Goal: Complete application form

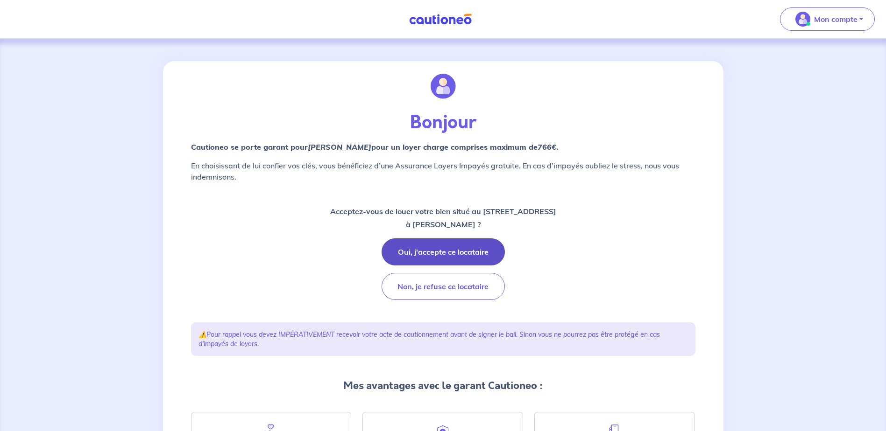
click at [444, 251] on button "Oui, j'accepte ce locataire" at bounding box center [442, 252] width 123 height 27
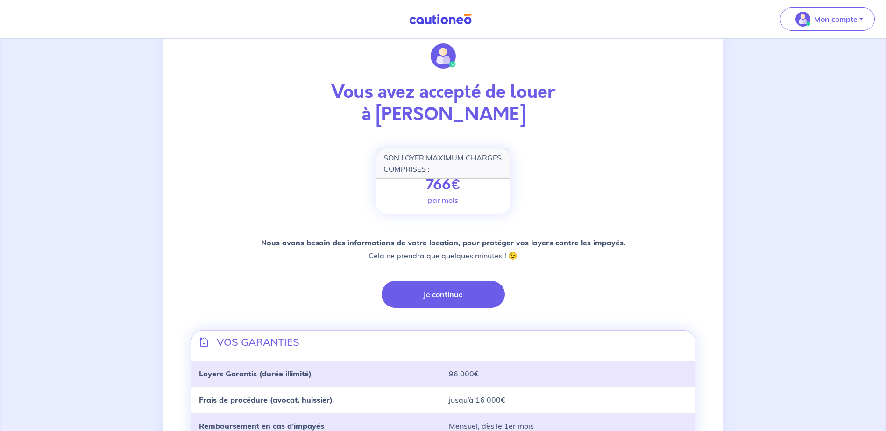
scroll to position [47, 0]
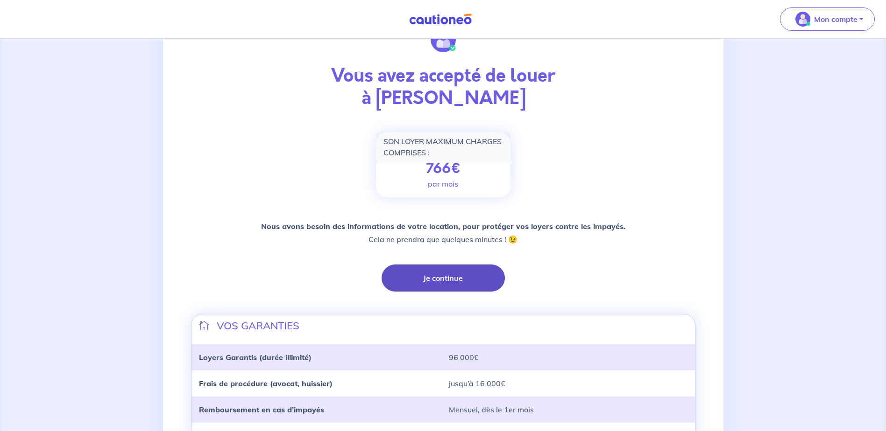
click at [446, 279] on button "Je continue" at bounding box center [442, 278] width 123 height 27
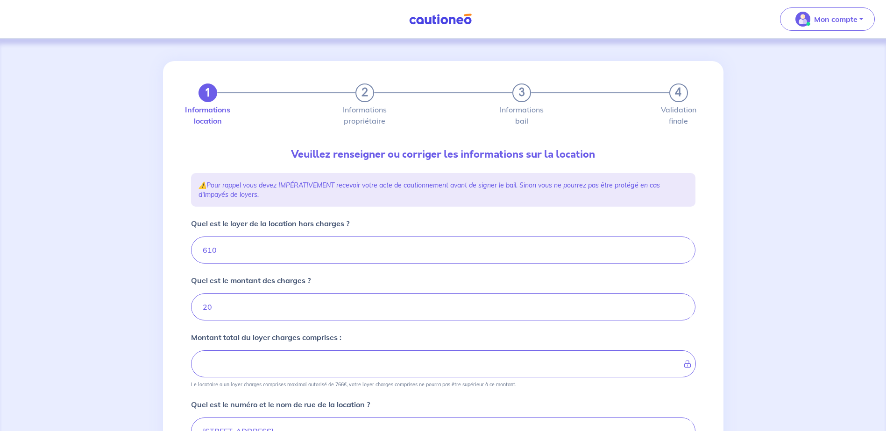
type input "630"
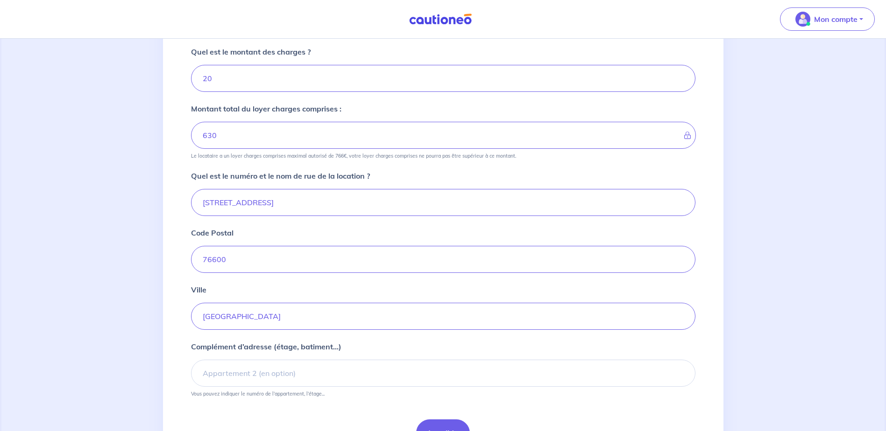
scroll to position [233, 0]
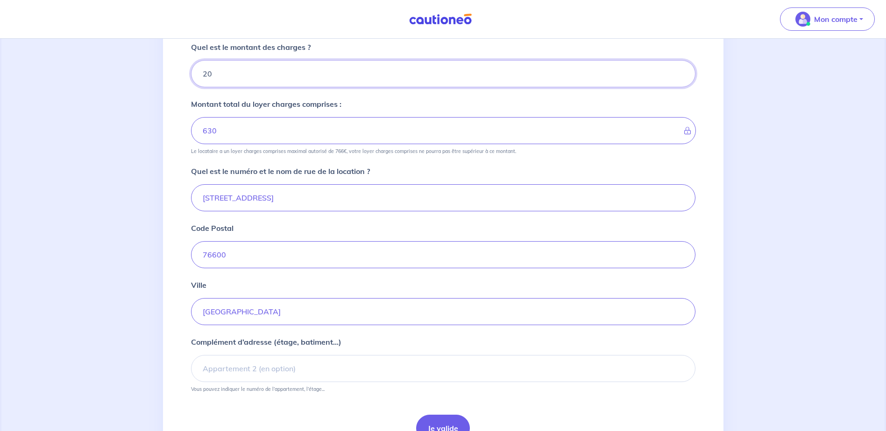
click at [213, 72] on input "20" at bounding box center [443, 73] width 504 height 27
click at [208, 72] on input "20" at bounding box center [443, 73] width 504 height 27
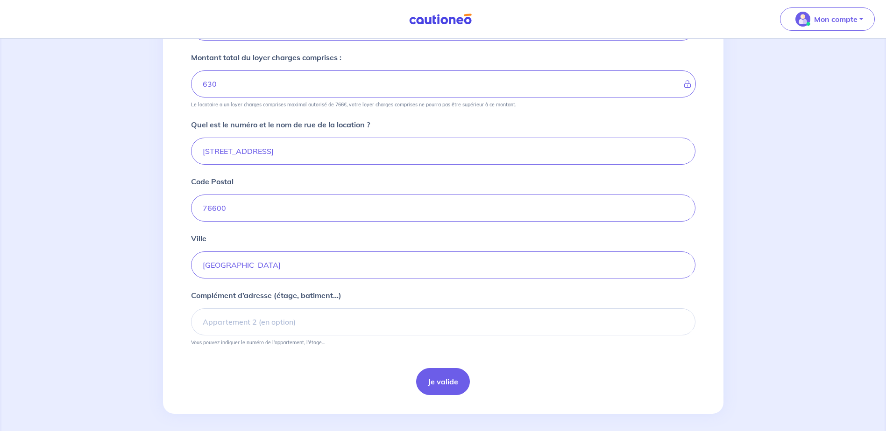
scroll to position [285, 0]
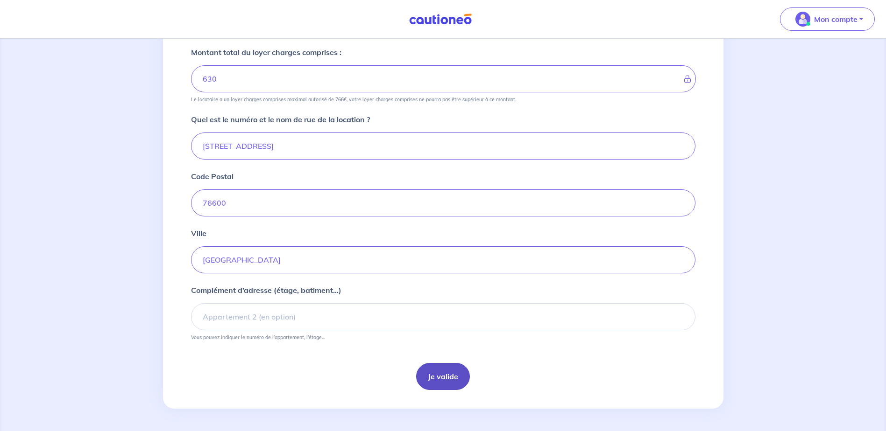
click at [443, 380] on button "Je valide" at bounding box center [443, 376] width 54 height 27
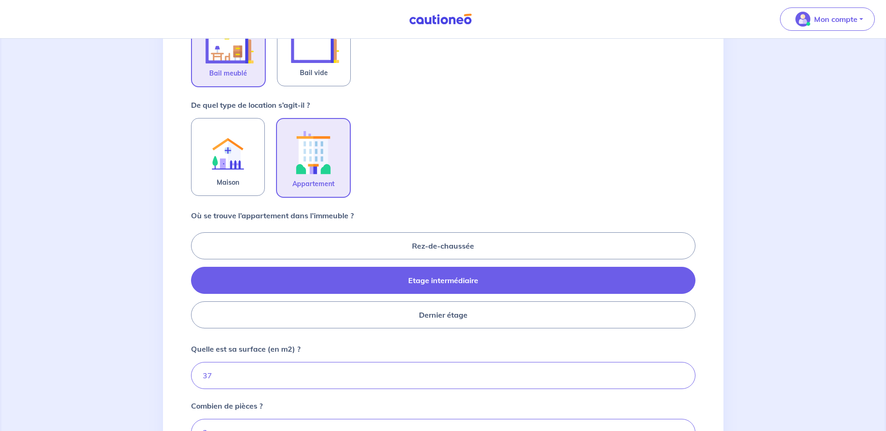
scroll to position [368, 0]
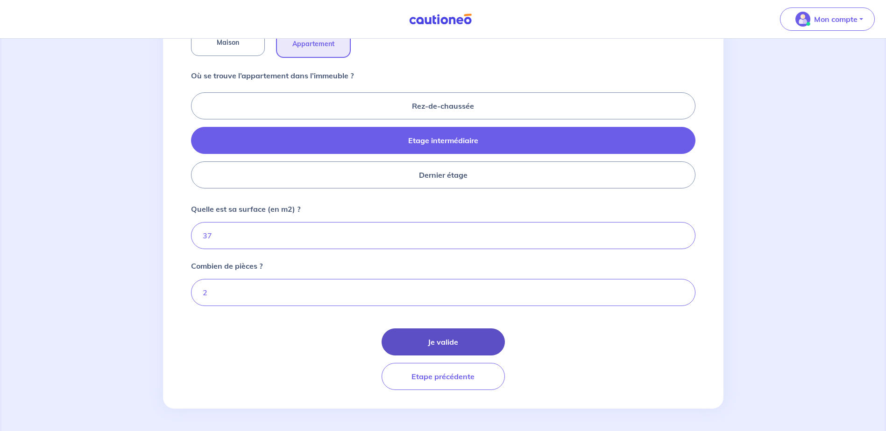
click at [454, 340] on button "Je valide" at bounding box center [442, 342] width 123 height 27
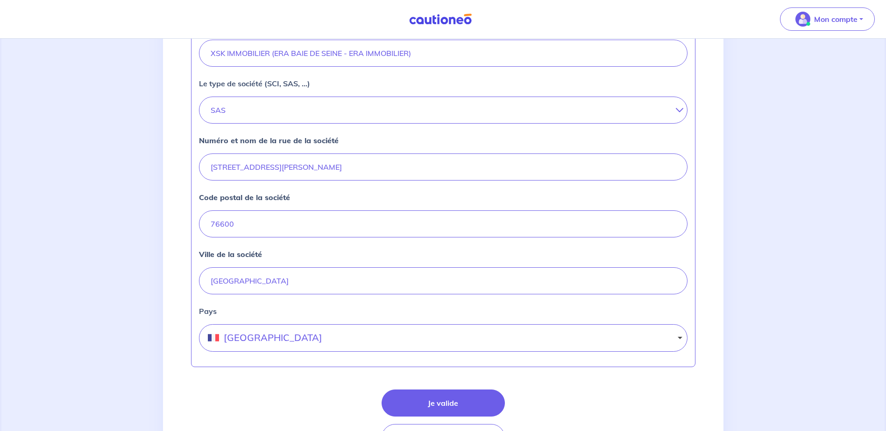
scroll to position [360, 0]
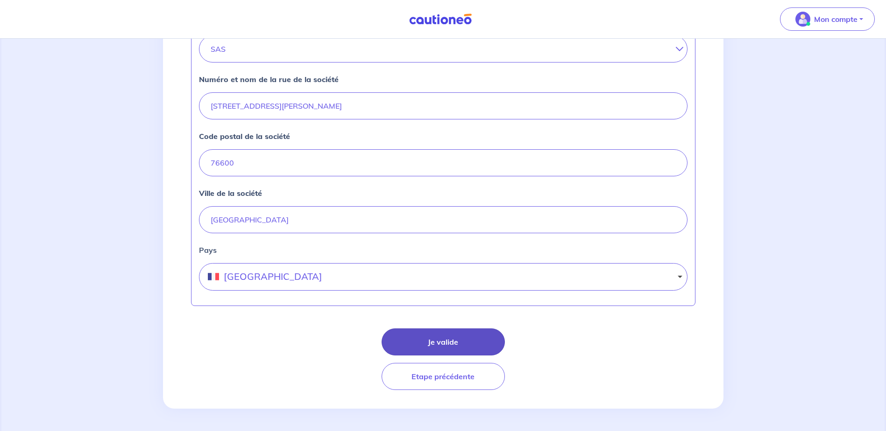
click at [431, 346] on button "Je valide" at bounding box center [442, 342] width 123 height 27
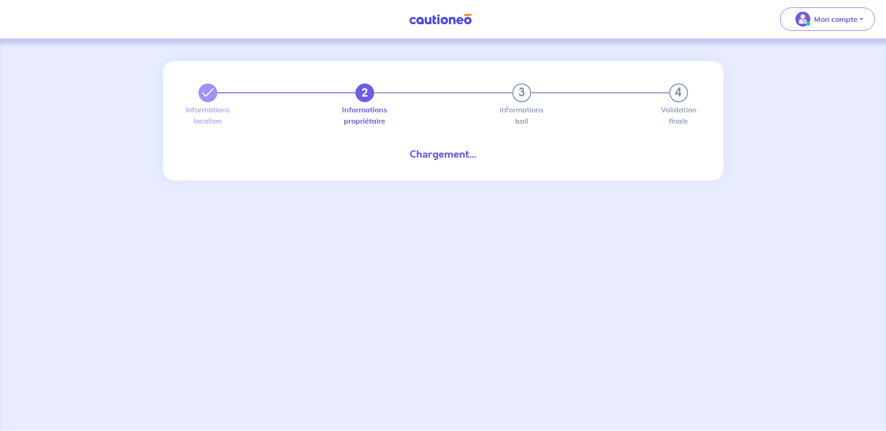
select select "FR"
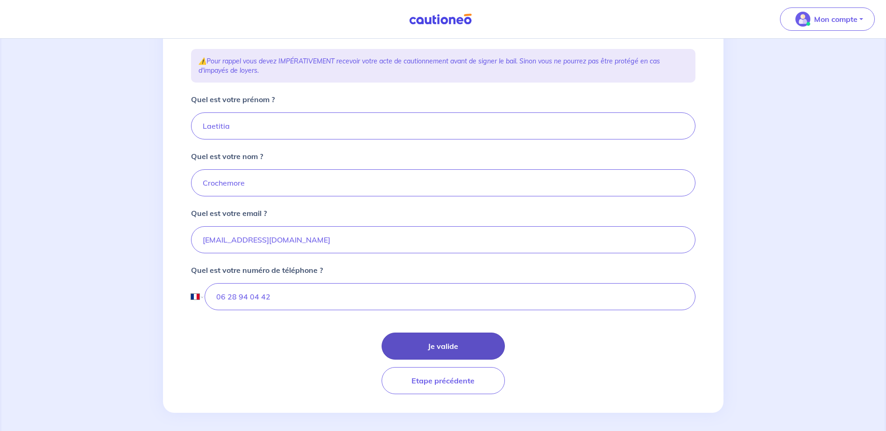
scroll to position [158, 0]
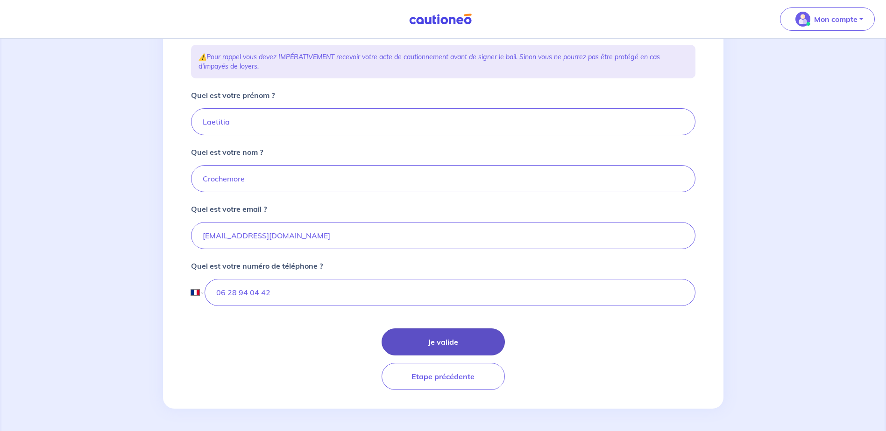
click at [437, 345] on button "Je valide" at bounding box center [442, 342] width 123 height 27
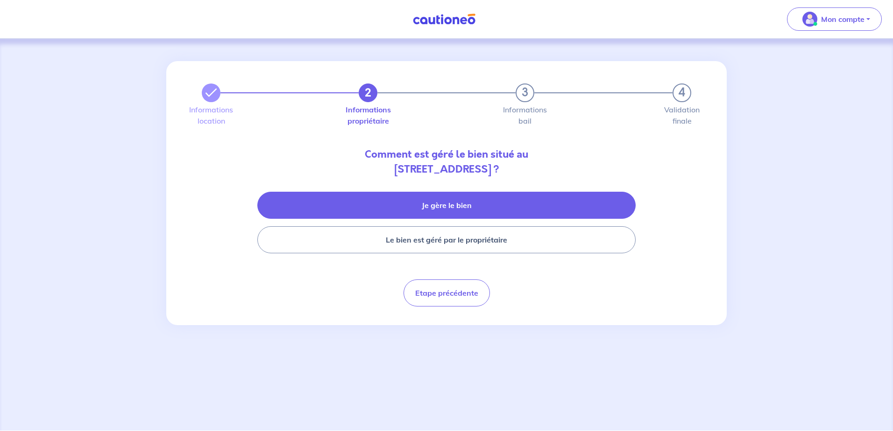
click at [428, 212] on button "Je gère le bien" at bounding box center [446, 205] width 378 height 27
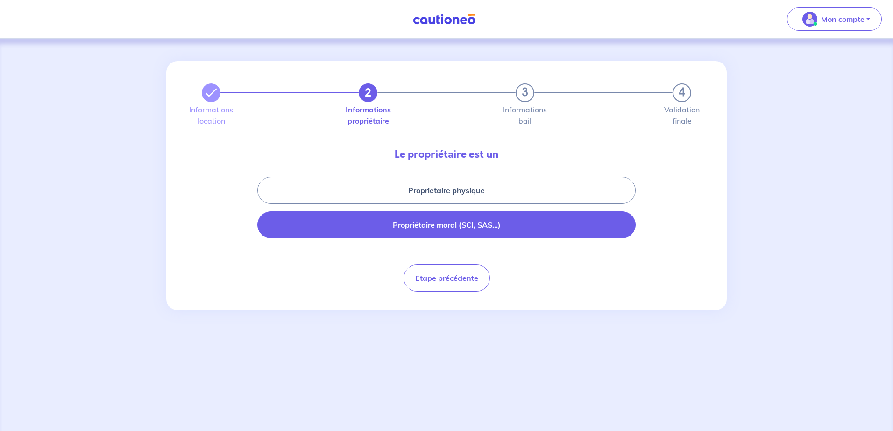
click at [453, 226] on button "Propriétaire moral (SCI, SAS...)" at bounding box center [446, 225] width 378 height 27
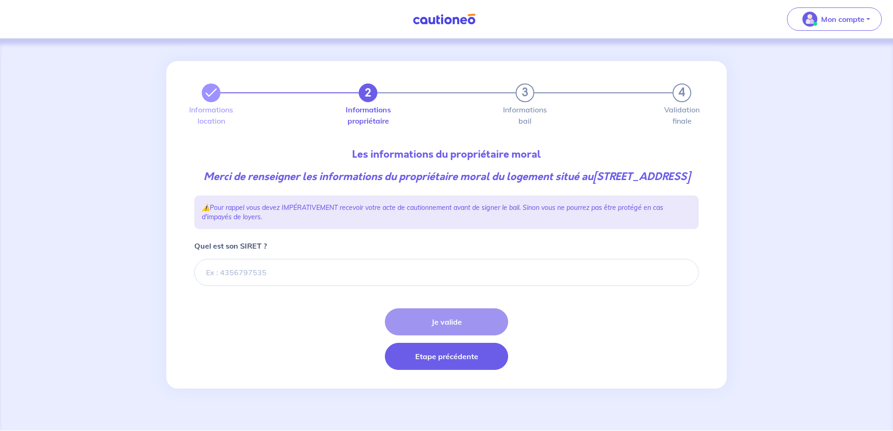
click at [408, 370] on button "Etape précédente" at bounding box center [446, 356] width 123 height 27
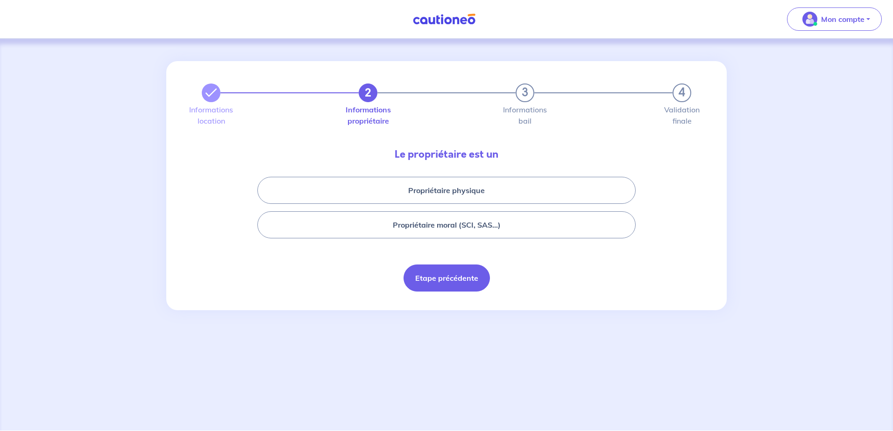
click at [446, 272] on button "Etape précédente" at bounding box center [446, 278] width 86 height 27
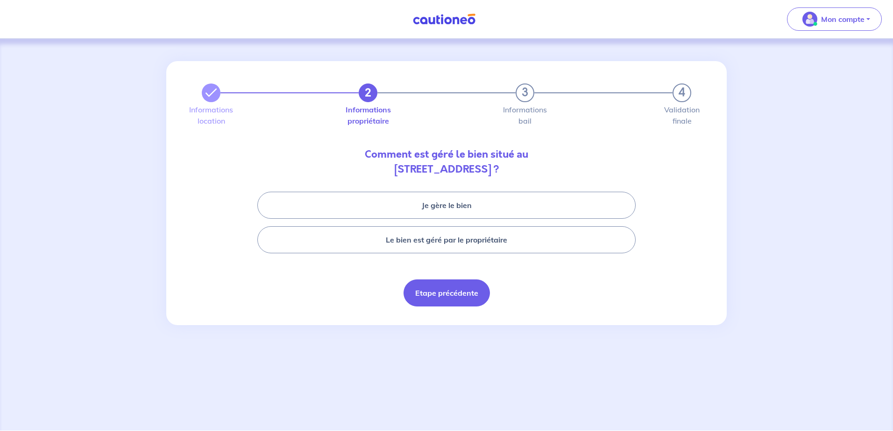
click at [446, 295] on button "Etape précédente" at bounding box center [446, 293] width 86 height 27
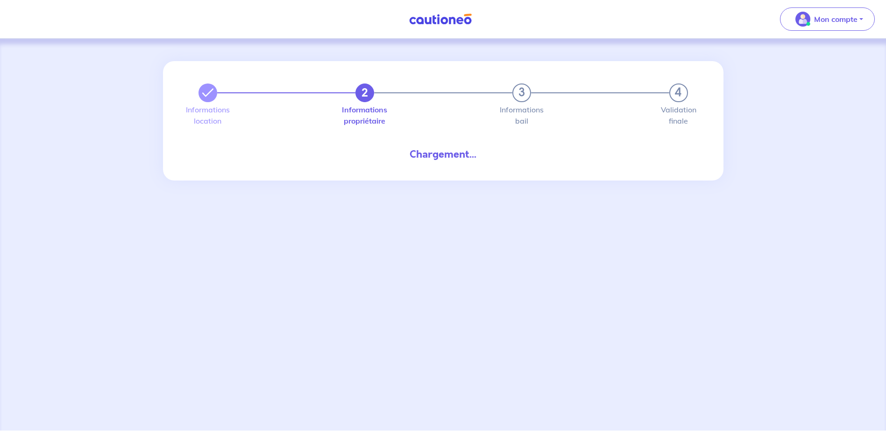
select select "FR"
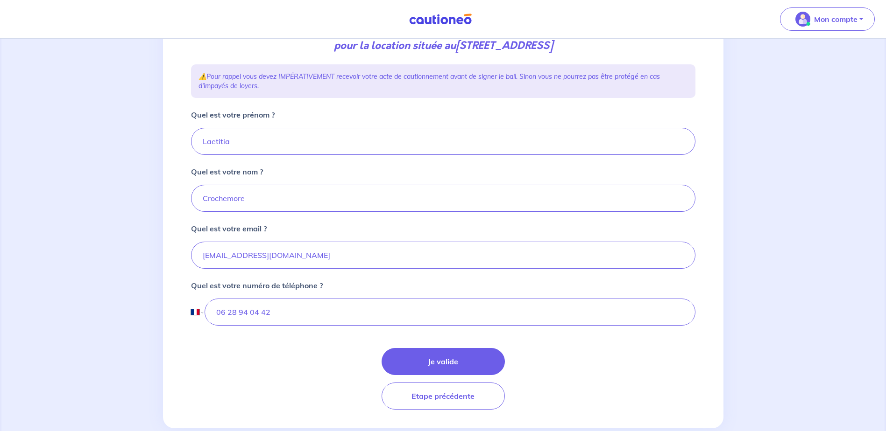
scroll to position [158, 0]
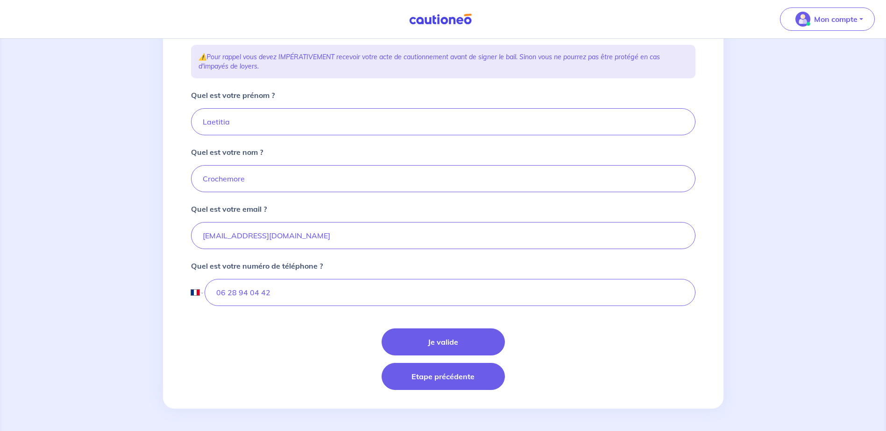
click at [433, 373] on button "Etape précédente" at bounding box center [442, 376] width 123 height 27
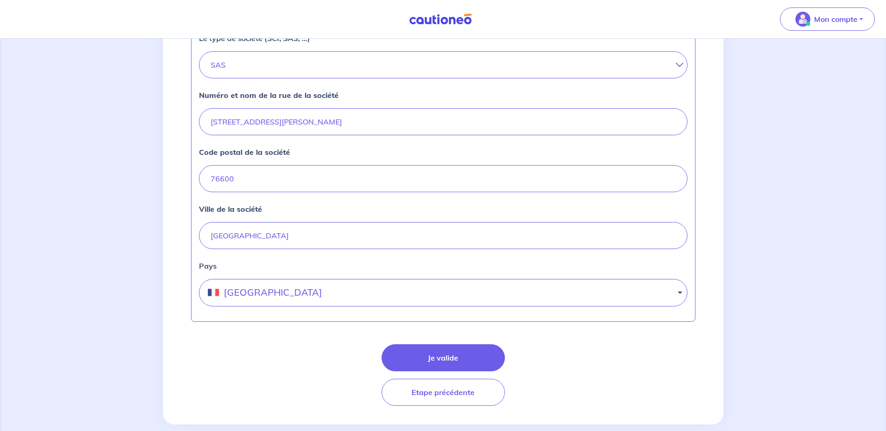
scroll to position [360, 0]
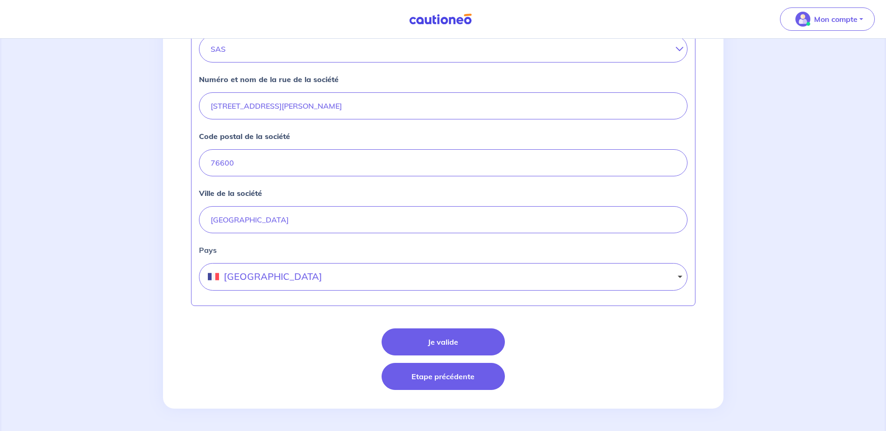
click at [420, 383] on button "Etape précédente" at bounding box center [442, 376] width 123 height 27
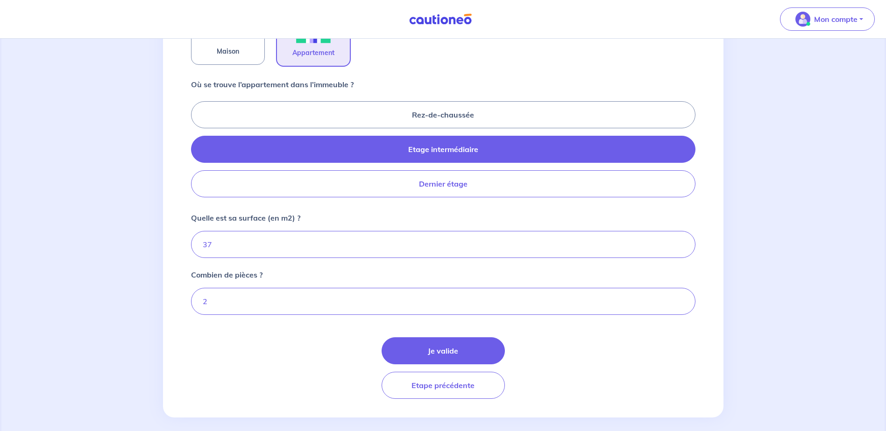
scroll to position [368, 0]
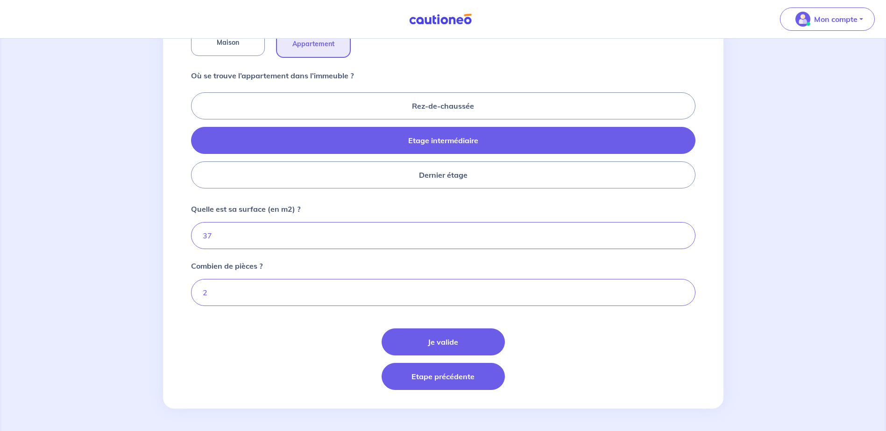
click at [426, 383] on button "Etape précédente" at bounding box center [442, 376] width 123 height 27
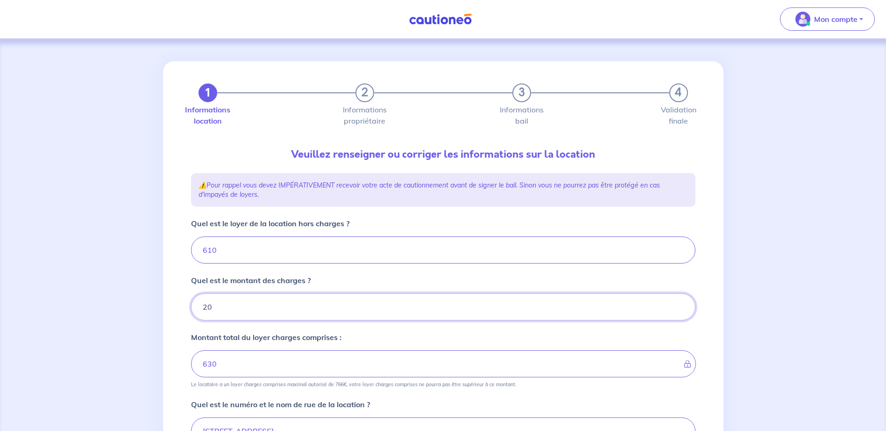
drag, startPoint x: 233, startPoint y: 310, endPoint x: 208, endPoint y: 304, distance: 25.7
click at [208, 304] on input "20" at bounding box center [443, 307] width 504 height 27
type input "28"
type input "638"
type input "28"
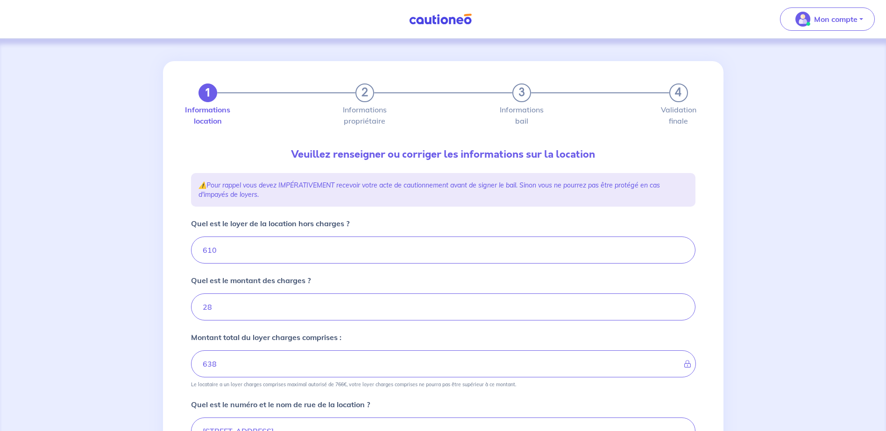
click at [788, 216] on div "1 2 3 4 Informations location Informations propriétaire Informations bail Valid…" at bounding box center [443, 378] width 886 height 678
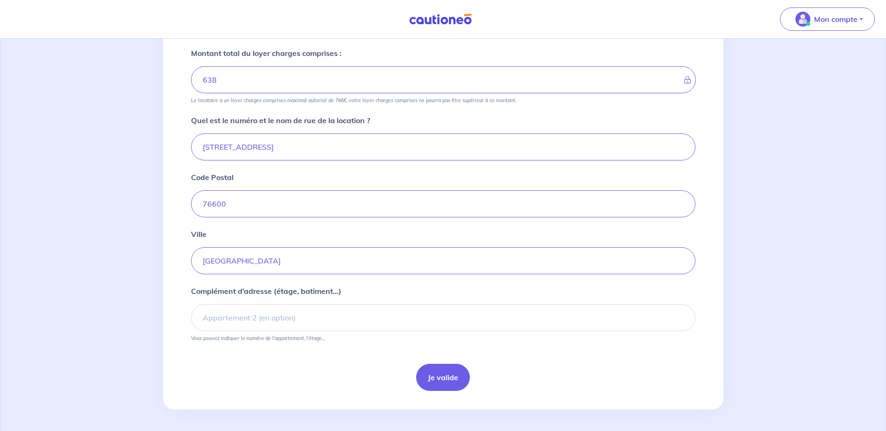
scroll to position [285, 0]
click at [446, 376] on button "Je valide" at bounding box center [443, 376] width 54 height 27
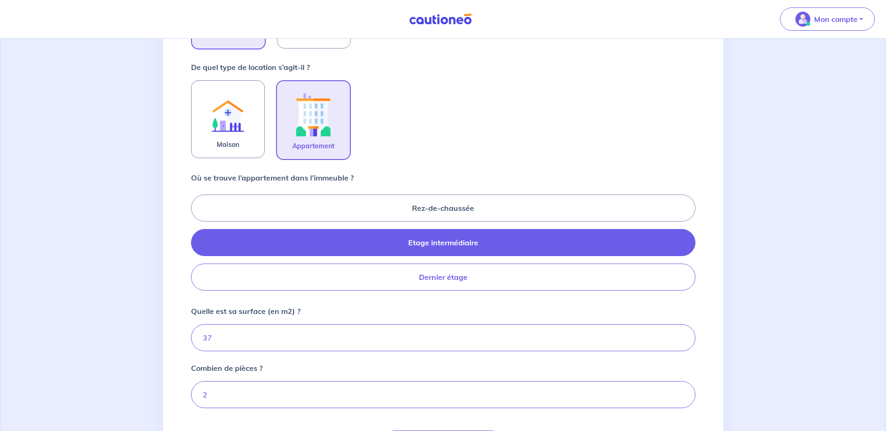
scroll to position [368, 0]
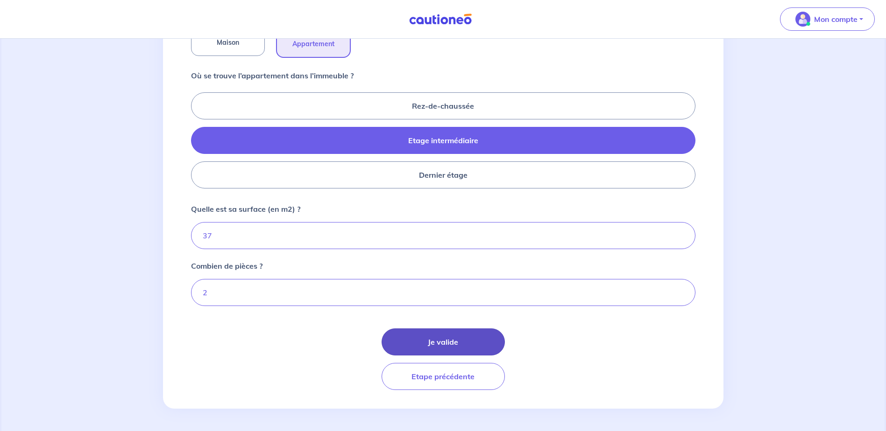
click at [450, 344] on button "Je valide" at bounding box center [442, 342] width 123 height 27
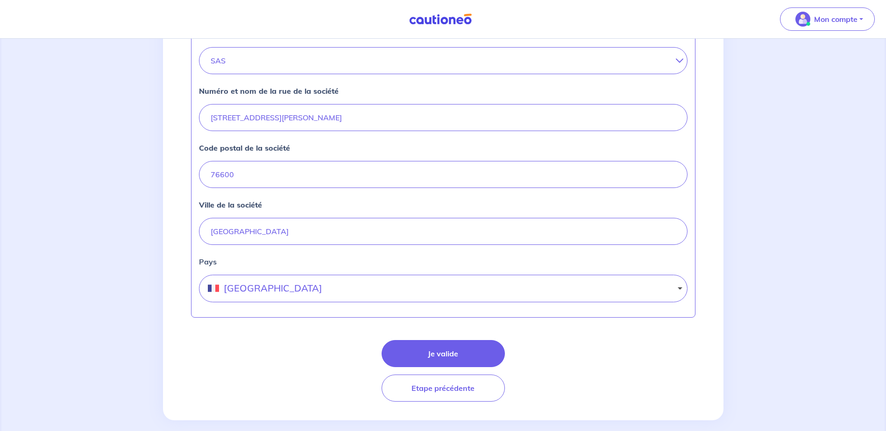
scroll to position [360, 0]
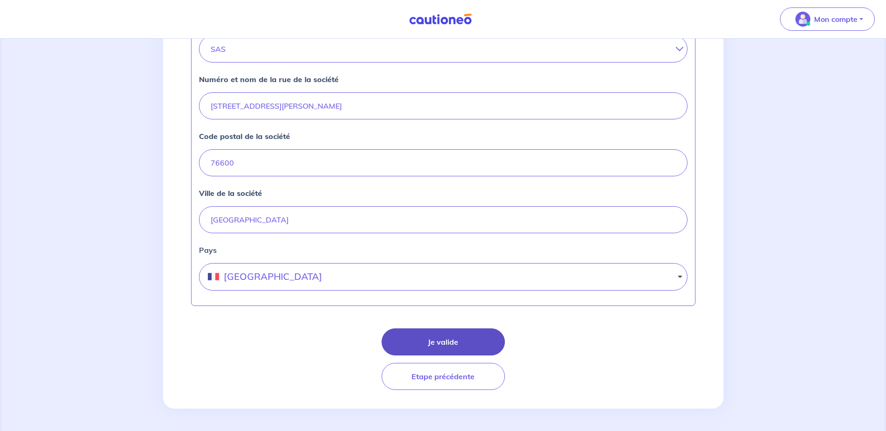
click at [449, 339] on button "Je valide" at bounding box center [442, 342] width 123 height 27
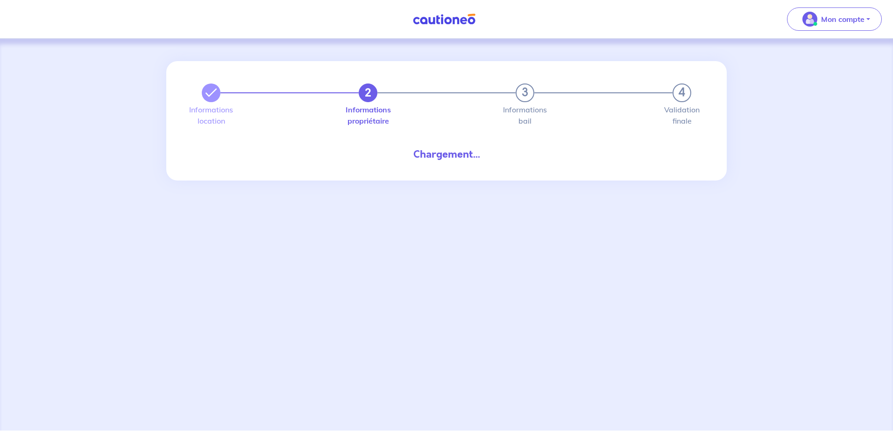
select select "FR"
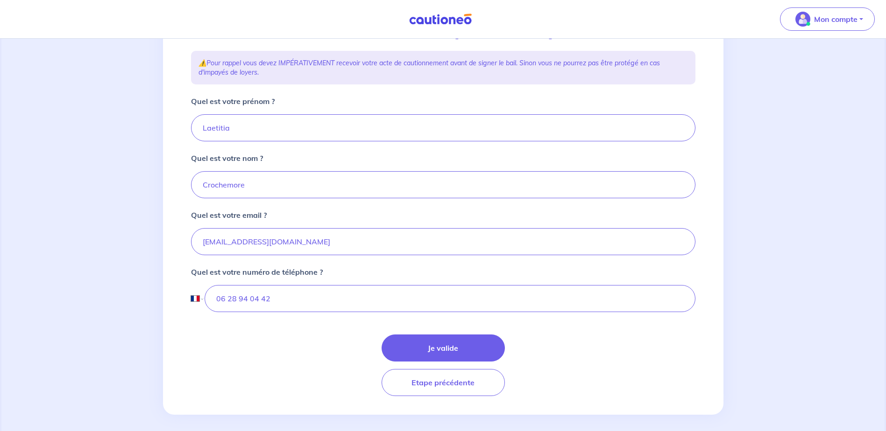
scroll to position [158, 0]
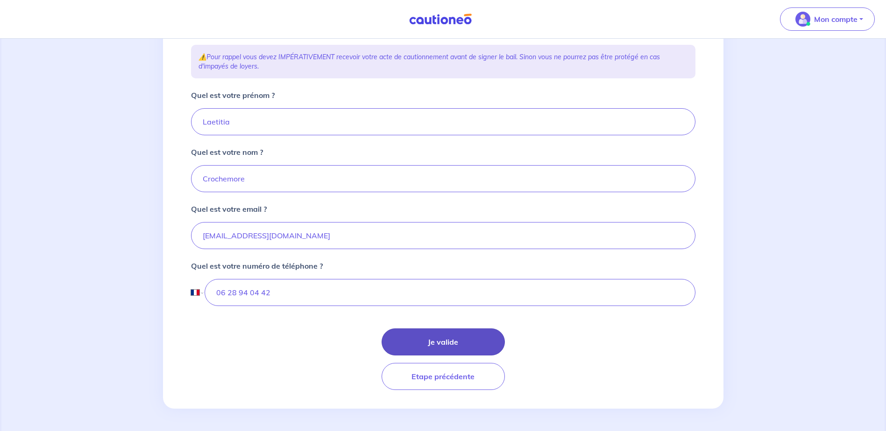
click at [450, 341] on button "Je valide" at bounding box center [442, 342] width 123 height 27
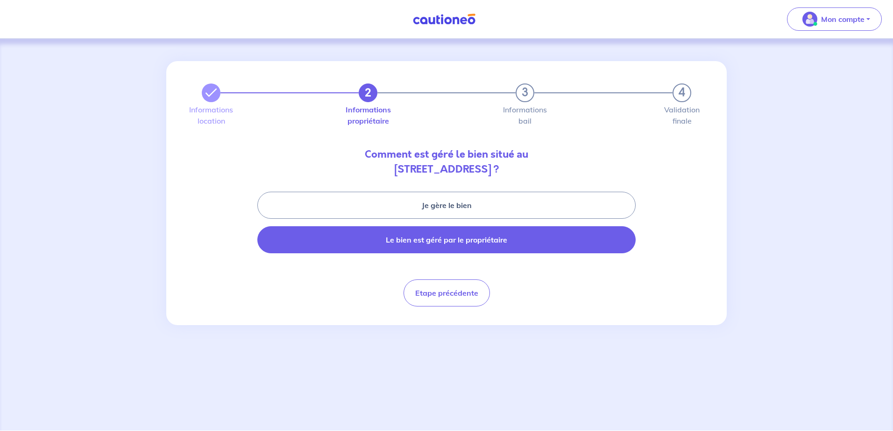
click at [456, 242] on button "Le bien est géré par le propriétaire" at bounding box center [446, 239] width 378 height 27
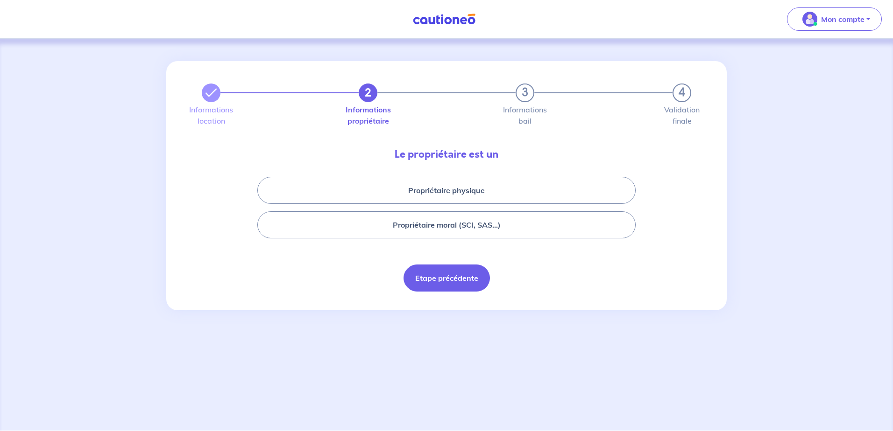
click at [447, 275] on button "Etape précédente" at bounding box center [446, 278] width 86 height 27
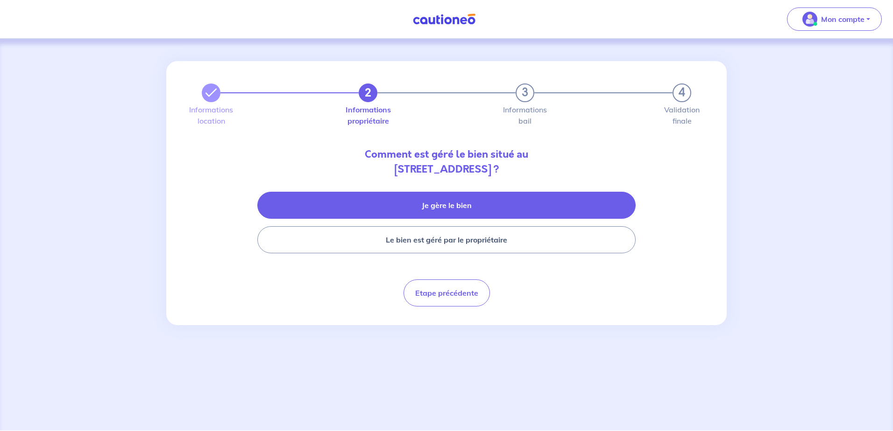
click at [453, 203] on button "Je gère le bien" at bounding box center [446, 205] width 378 height 27
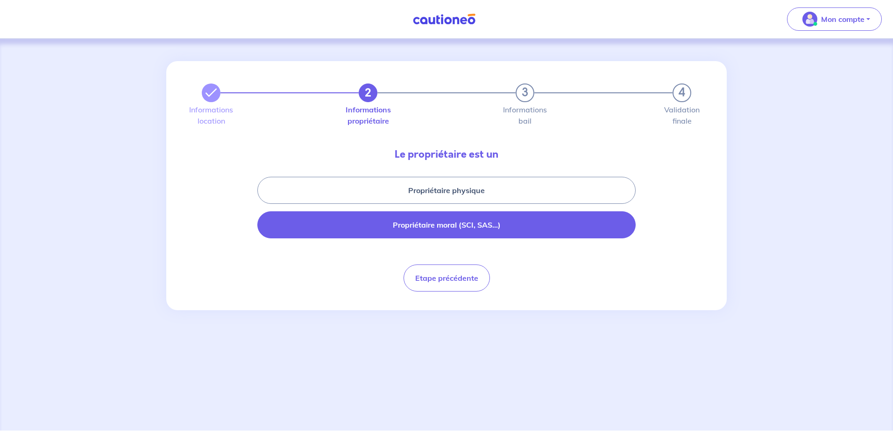
click at [452, 230] on button "Propriétaire moral (SCI, SAS...)" at bounding box center [446, 225] width 378 height 27
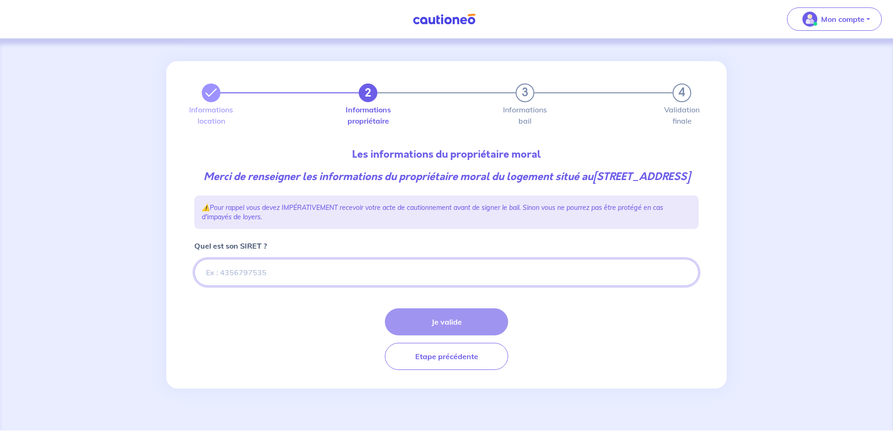
click at [375, 281] on input "Quel est son SIRET ?" at bounding box center [446, 272] width 504 height 27
paste input "87765207300017"
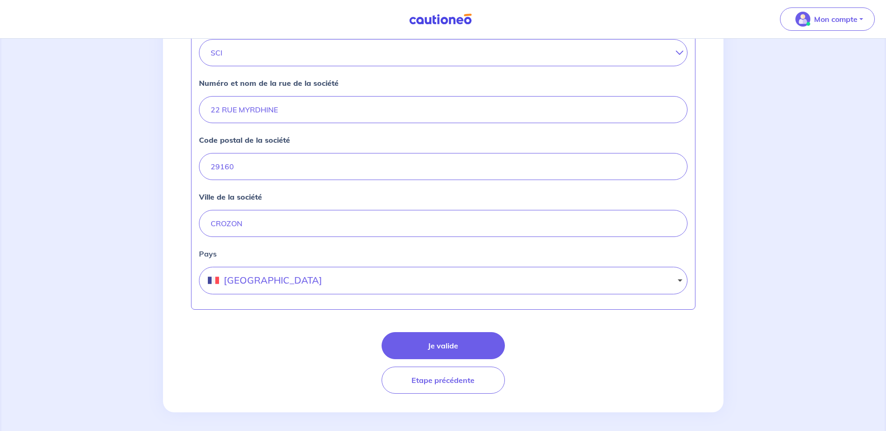
scroll to position [368, 0]
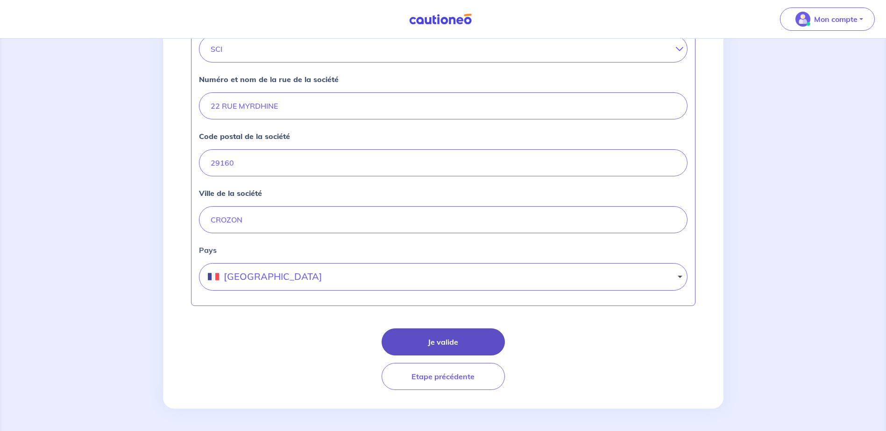
type input "87765207300017"
click at [431, 337] on button "Je valide" at bounding box center [442, 342] width 123 height 27
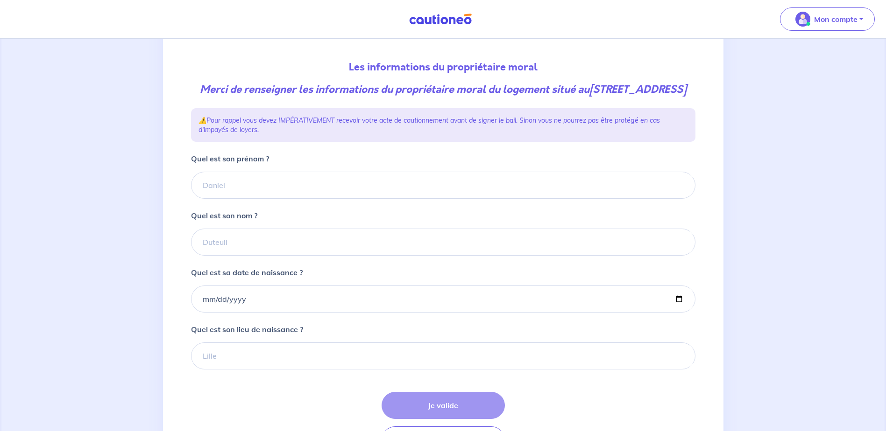
scroll to position [140, 0]
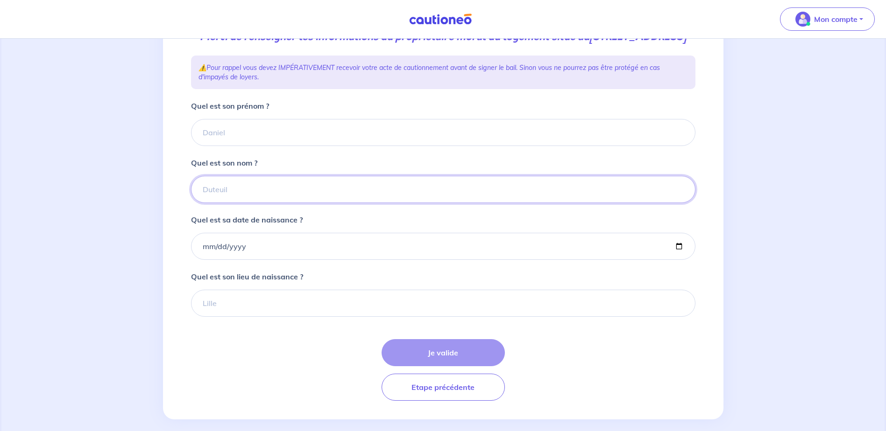
click at [317, 203] on input "Quel est son nom ?" at bounding box center [443, 189] width 504 height 27
type input "Balavoine"
click at [241, 146] on input "Quel est son prénom ?" at bounding box center [443, 132] width 504 height 27
paste input "[PERSON_NAME]"
type input "[PERSON_NAME]"
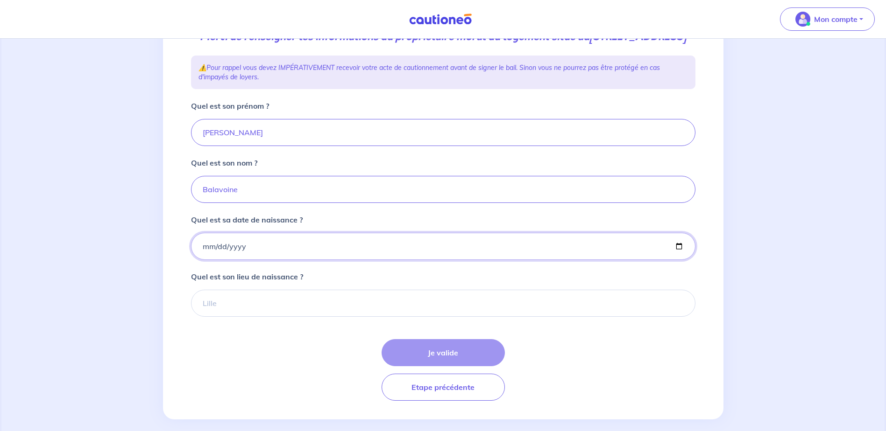
click at [203, 260] on input "Quel est sa date de naissance ?" at bounding box center [443, 246] width 504 height 27
type input "[DATE]"
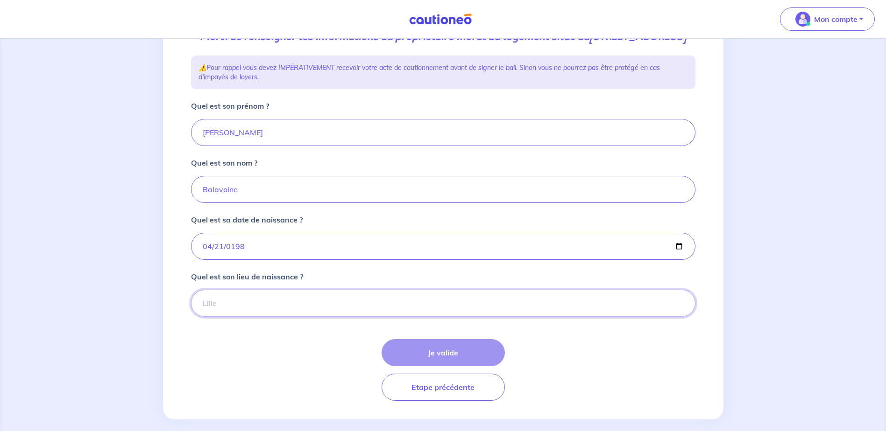
click at [261, 310] on input "Quel est son lieu de naissance ?" at bounding box center [443, 303] width 504 height 27
click at [257, 317] on input "Quel est son lieu de naissance ?" at bounding box center [443, 303] width 504 height 27
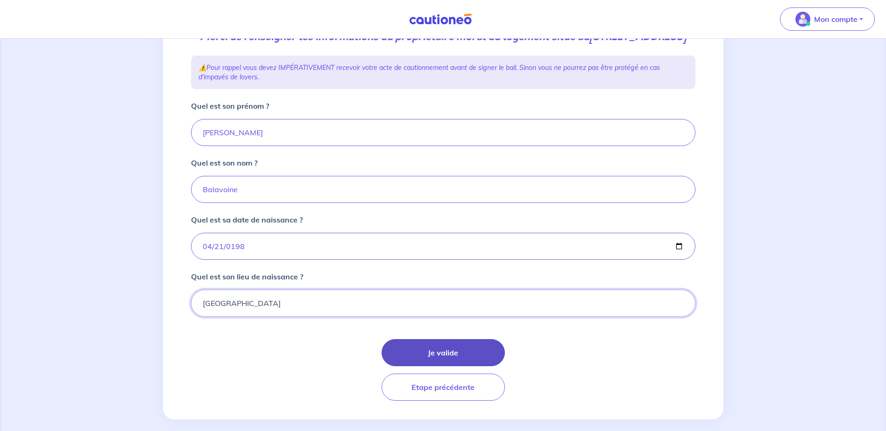
type input "[GEOGRAPHIC_DATA]"
click at [443, 362] on button "Je valide" at bounding box center [442, 352] width 123 height 27
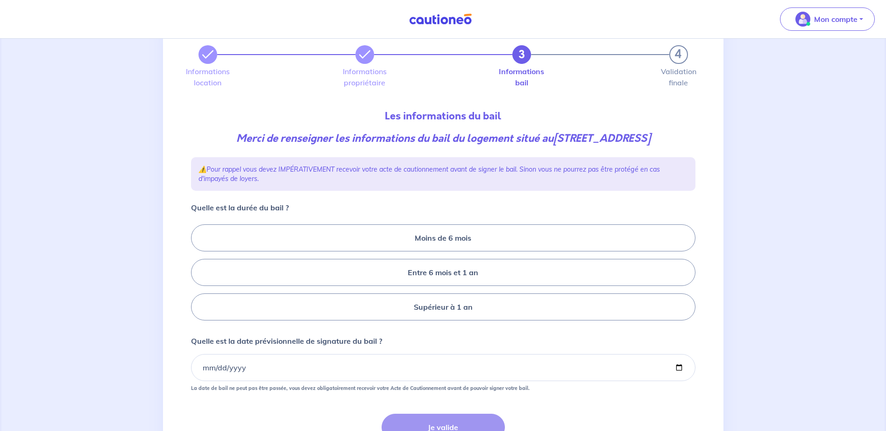
scroll to position [93, 0]
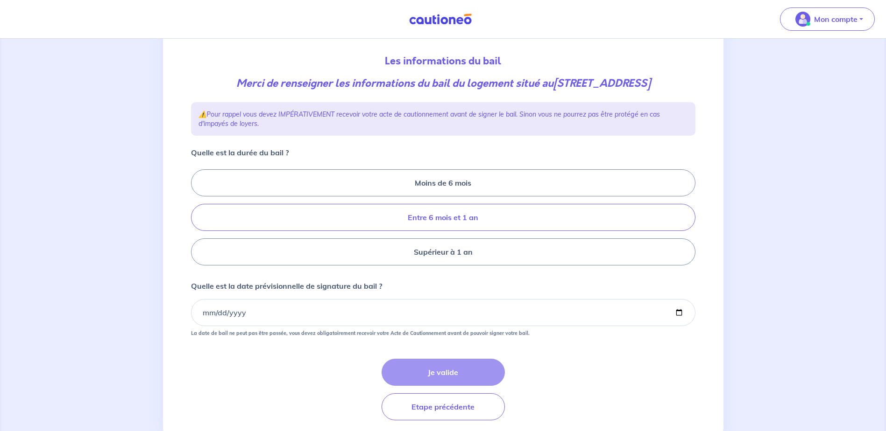
click at [395, 221] on label "Entre 6 mois et 1 an" at bounding box center [443, 217] width 504 height 27
click at [197, 221] on input "Entre 6 mois et 1 an" at bounding box center [194, 218] width 6 height 6
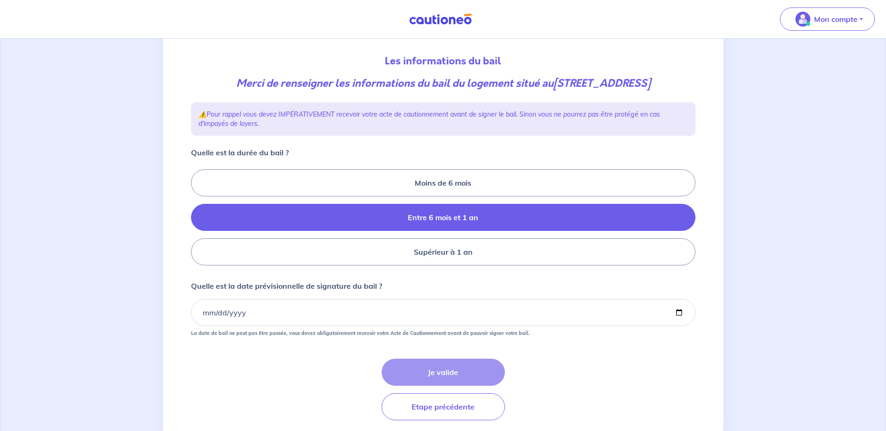
radio input "true"
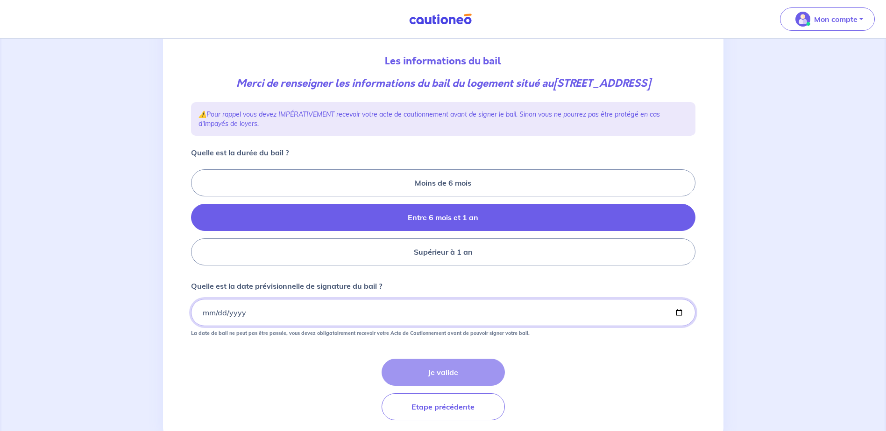
click at [203, 317] on input "Quelle est la date prévisionnelle de signature du bail ?" at bounding box center [443, 312] width 504 height 27
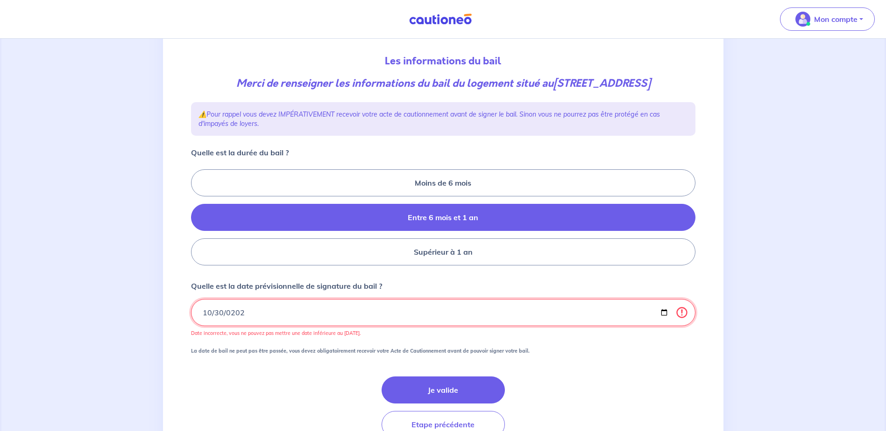
type input "[DATE]"
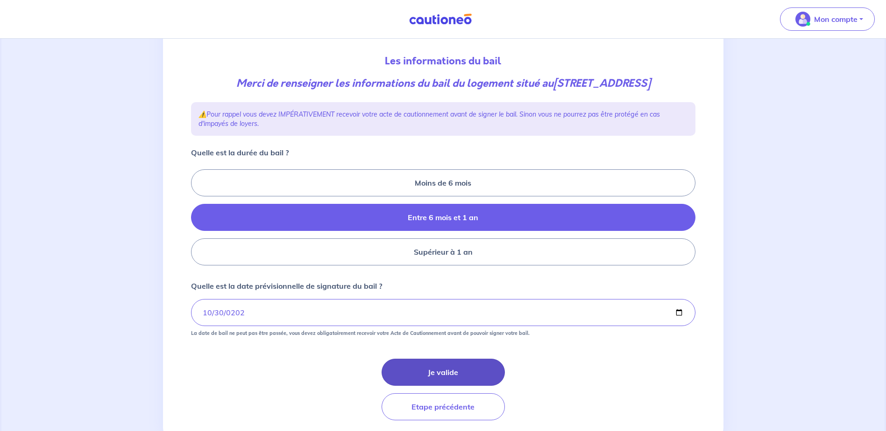
click at [453, 368] on button "Je valide" at bounding box center [442, 372] width 123 height 27
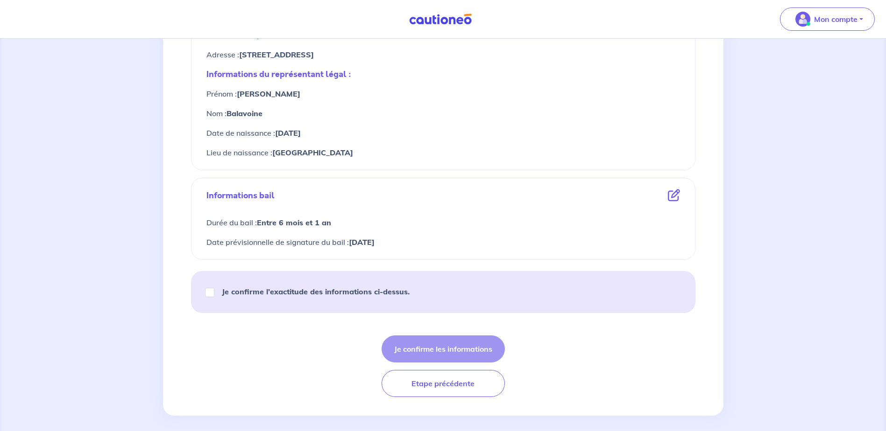
scroll to position [410, 0]
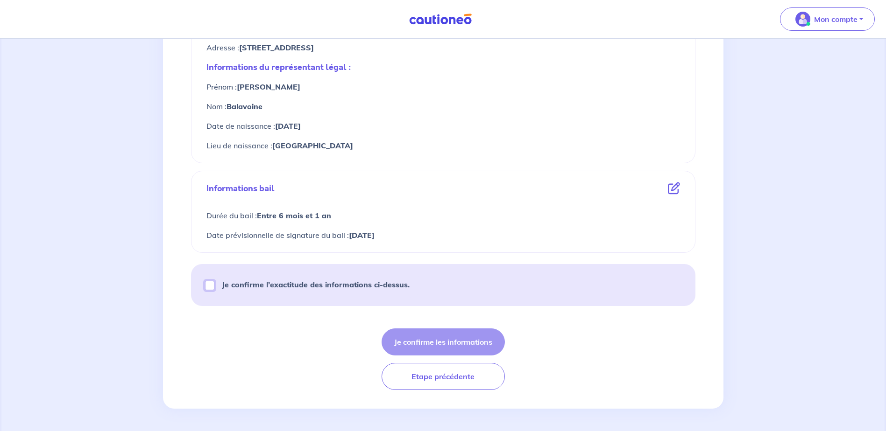
click at [209, 287] on input "Je confirme l’exactitude des informations ci-dessus." at bounding box center [209, 285] width 9 height 9
checkbox input "true"
click at [464, 344] on button "Je confirme les informations" at bounding box center [442, 342] width 123 height 27
